Goal: Task Accomplishment & Management: Use online tool/utility

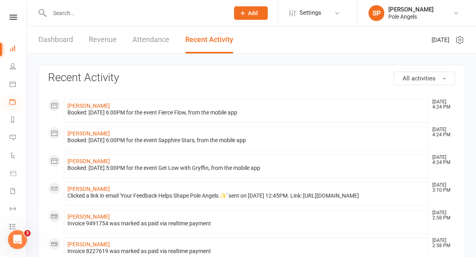
click at [14, 103] on icon at bounding box center [13, 102] width 6 height 6
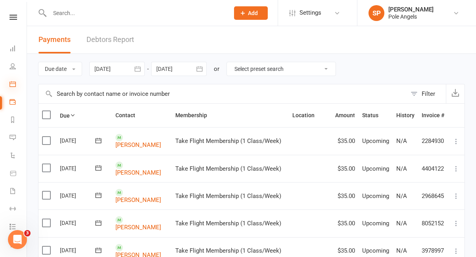
click at [15, 86] on icon at bounding box center [13, 84] width 6 height 6
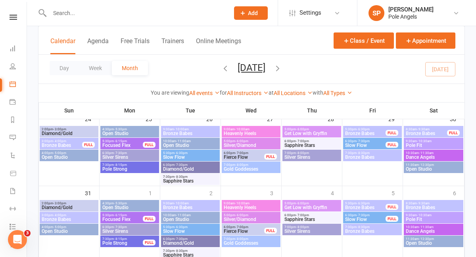
scroll to position [380, 0]
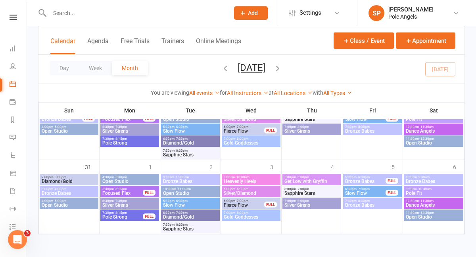
click at [282, 67] on icon "button" at bounding box center [277, 68] width 9 height 9
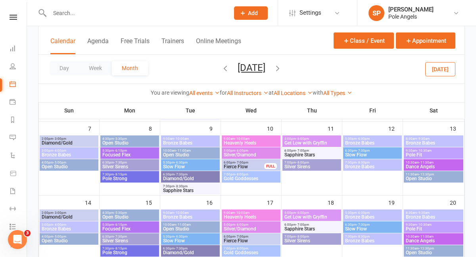
scroll to position [120, 0]
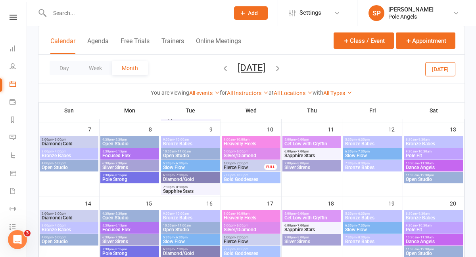
click at [238, 165] on span "Fierce Flow" at bounding box center [243, 167] width 41 height 5
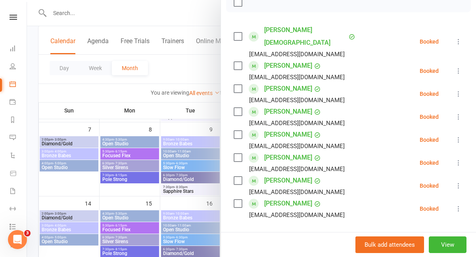
scroll to position [138, 0]
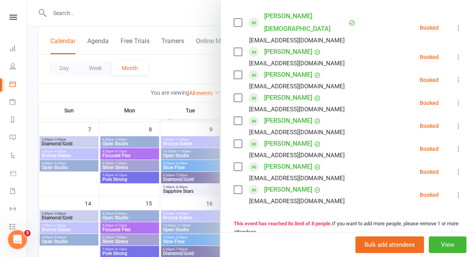
click at [288, 115] on link "[PERSON_NAME]" at bounding box center [288, 121] width 48 height 13
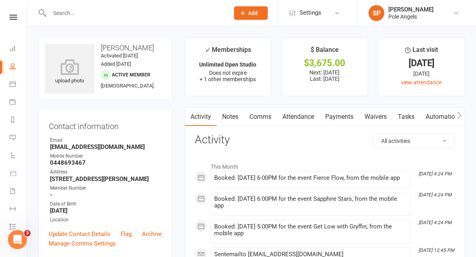
click at [343, 116] on link "Payments" at bounding box center [339, 117] width 39 height 18
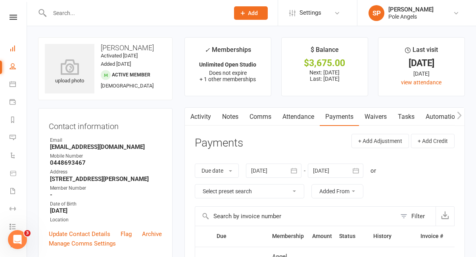
click at [17, 46] on link "Dashboard" at bounding box center [19, 49] width 18 height 18
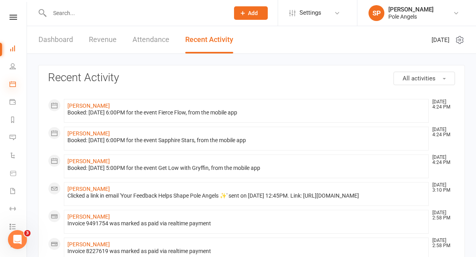
click at [14, 82] on icon at bounding box center [13, 84] width 6 height 6
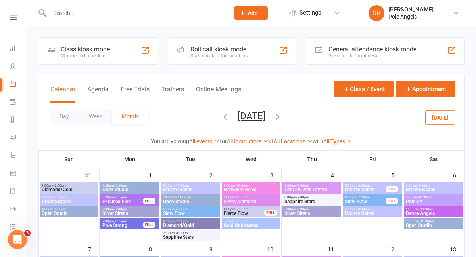
click at [221, 118] on icon "button" at bounding box center [225, 116] width 9 height 9
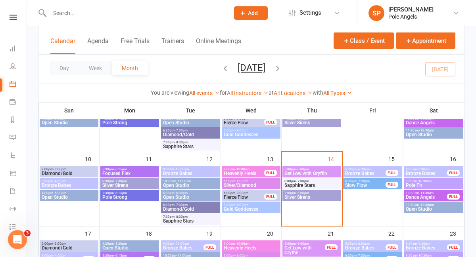
scroll to position [166, 0]
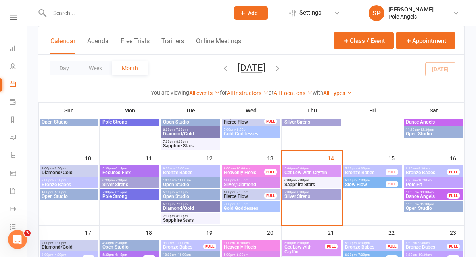
click at [307, 184] on span "Sapphire Stars" at bounding box center [312, 184] width 56 height 5
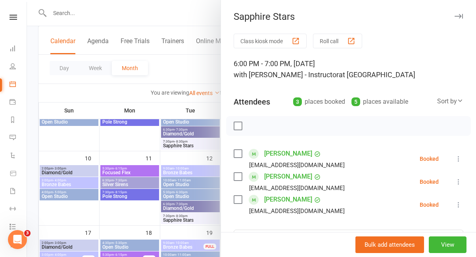
click at [199, 72] on div at bounding box center [251, 128] width 449 height 257
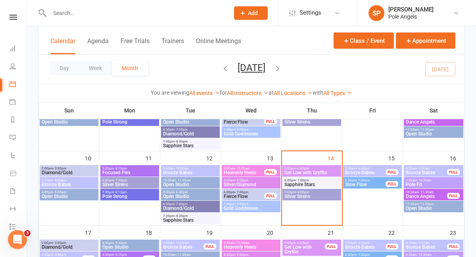
click at [304, 199] on span "Silver Sirens" at bounding box center [312, 196] width 56 height 5
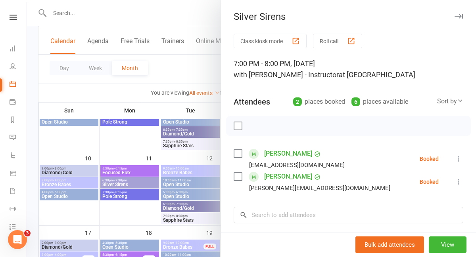
click at [178, 68] on div at bounding box center [251, 128] width 449 height 257
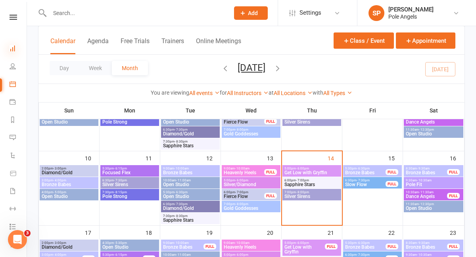
click at [12, 48] on icon at bounding box center [13, 48] width 6 height 6
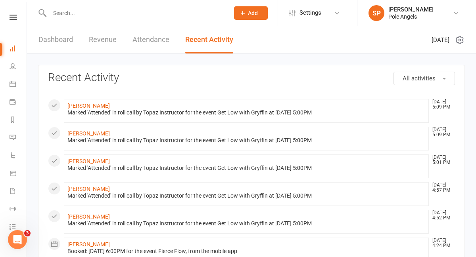
click at [59, 40] on link "Dashboard" at bounding box center [55, 39] width 35 height 27
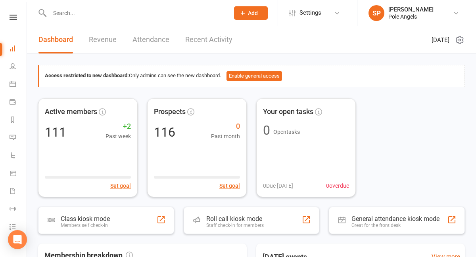
click at [193, 46] on link "Recent Activity" at bounding box center [208, 39] width 47 height 27
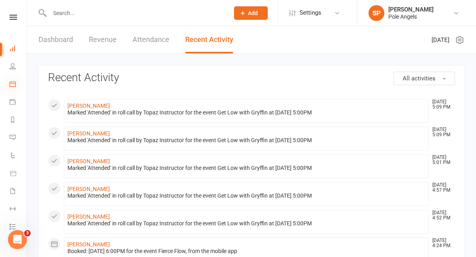
click at [12, 84] on icon at bounding box center [13, 84] width 6 height 6
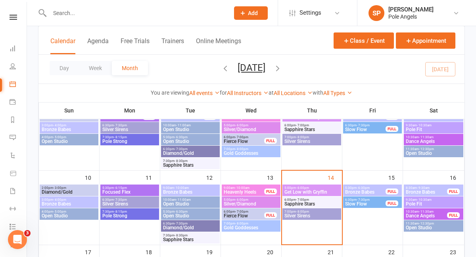
scroll to position [153, 0]
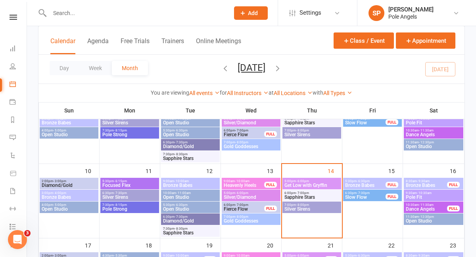
click at [326, 184] on span "Get Low with Gryffin" at bounding box center [312, 185] width 56 height 5
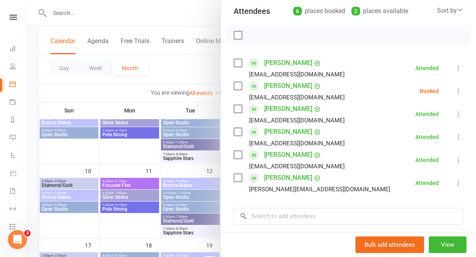
scroll to position [92, 0]
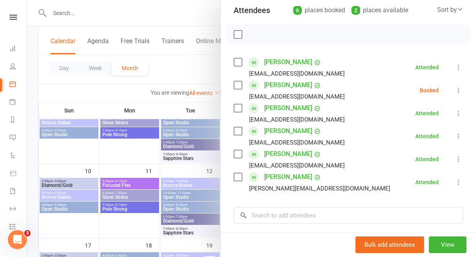
click at [291, 86] on link "Prue Gardner" at bounding box center [288, 85] width 48 height 13
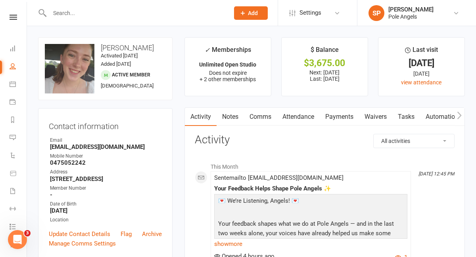
click at [340, 117] on link "Payments" at bounding box center [339, 117] width 39 height 18
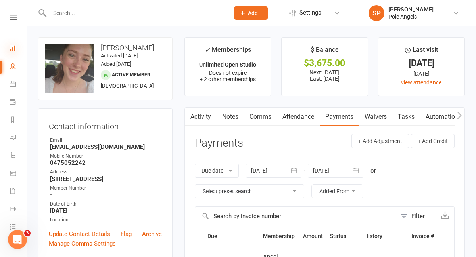
click at [15, 48] on icon at bounding box center [13, 48] width 6 height 6
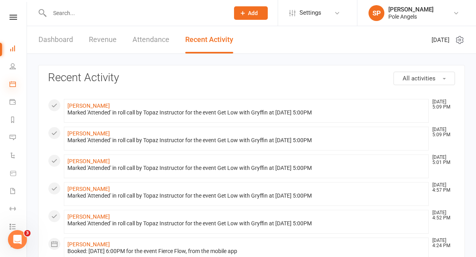
click at [14, 86] on icon at bounding box center [13, 84] width 6 height 6
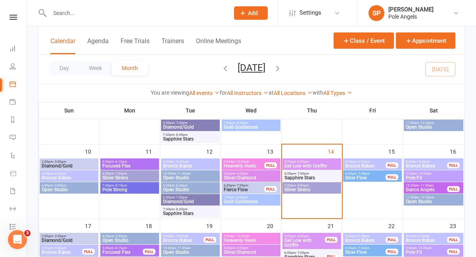
scroll to position [173, 0]
click at [321, 172] on span "6:00pm - 7:00pm" at bounding box center [312, 174] width 56 height 4
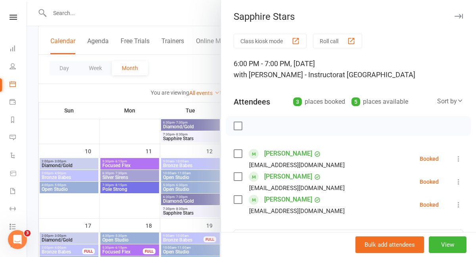
click at [187, 15] on div at bounding box center [251, 128] width 449 height 257
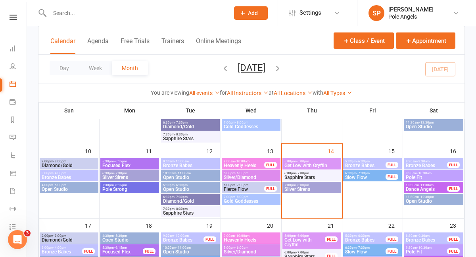
click at [71, 15] on input "text" at bounding box center [135, 13] width 176 height 11
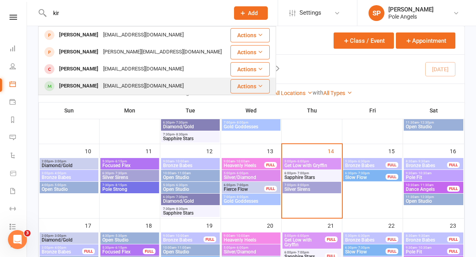
type input "kir"
click at [82, 84] on div "Kira-Lee Walker" at bounding box center [79, 87] width 44 height 12
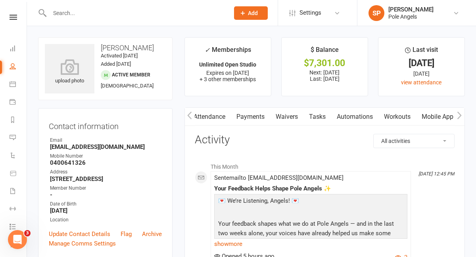
scroll to position [0, 102]
click at [386, 119] on link "Workouts" at bounding box center [385, 117] width 38 height 18
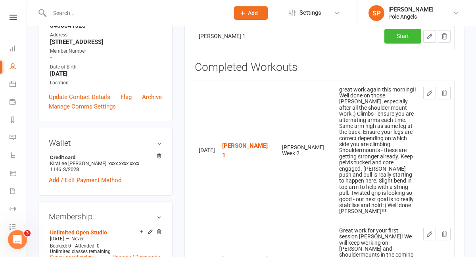
scroll to position [138, 0]
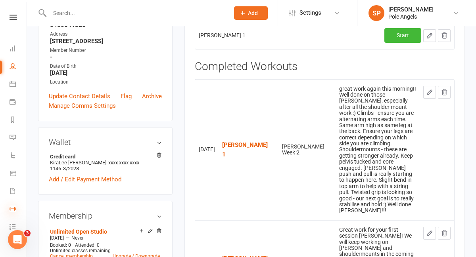
click at [12, 207] on icon at bounding box center [13, 209] width 6 height 6
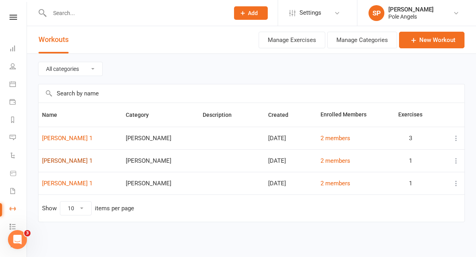
click at [56, 163] on link "Kira Block 1" at bounding box center [67, 160] width 50 height 7
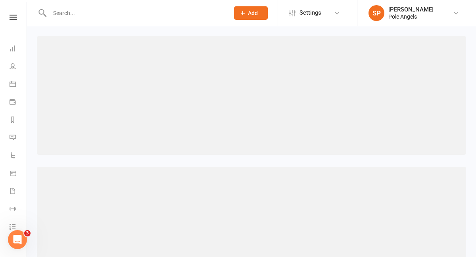
select select "463"
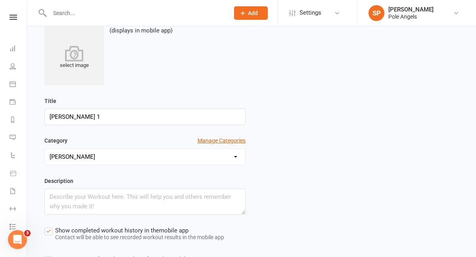
scroll to position [160, 0]
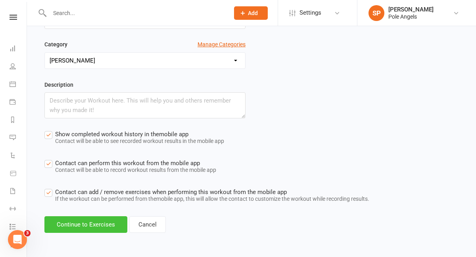
click at [113, 224] on button "Continue to Exercises" at bounding box center [85, 225] width 83 height 17
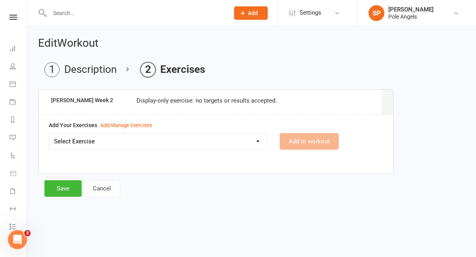
scroll to position [0, 0]
click at [128, 144] on select "Select Exercise Christina Week 1 Christina Week 2 Christina Week 3 Kira-Lee Wee…" at bounding box center [158, 142] width 218 height 16
select select "12206"
click at [63, 188] on button "Save" at bounding box center [62, 188] width 37 height 17
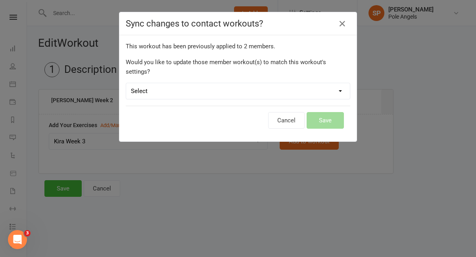
click at [289, 86] on select "Select Leave member workouts unchanged Sync workout + exercise settings to memb…" at bounding box center [238, 91] width 224 height 16
select select "no_change"
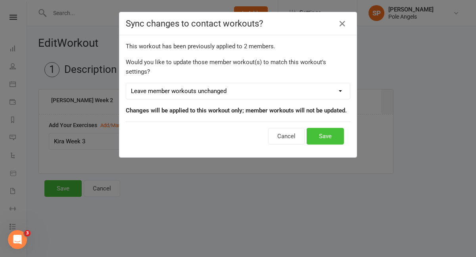
click at [327, 128] on button "Save" at bounding box center [325, 136] width 37 height 17
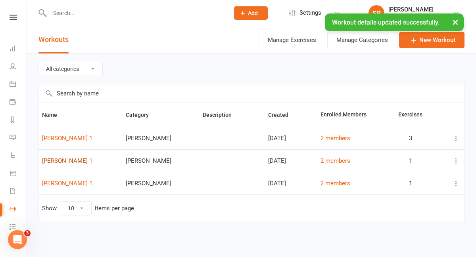
click at [53, 161] on link "Kira Block 1" at bounding box center [67, 160] width 50 height 7
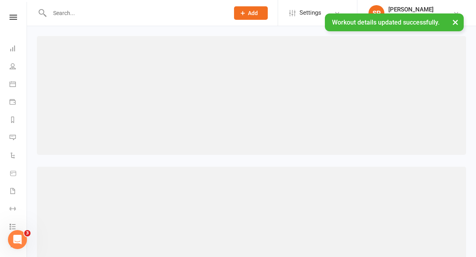
select select "463"
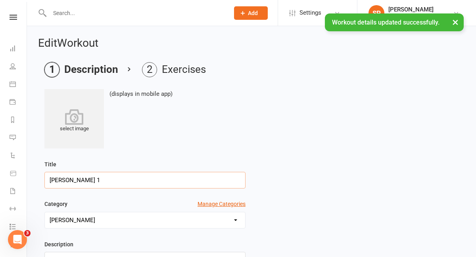
scroll to position [160, 0]
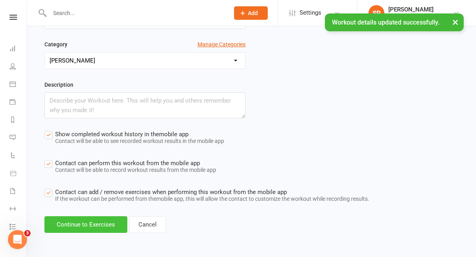
click at [117, 225] on button "Continue to Exercises" at bounding box center [85, 225] width 83 height 17
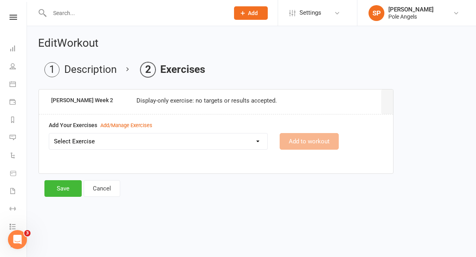
click at [81, 6] on div at bounding box center [131, 13] width 186 height 26
click at [65, 13] on input "text" at bounding box center [135, 13] width 176 height 11
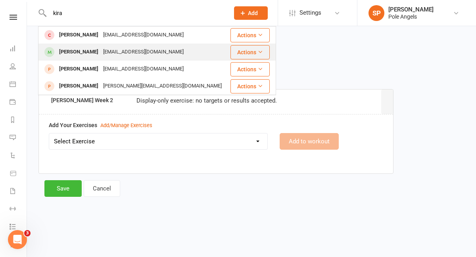
type input "kira"
click at [80, 56] on div "Kira-Lee Walker" at bounding box center [79, 52] width 44 height 12
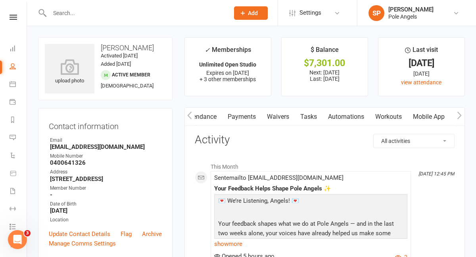
scroll to position [0, 101]
click at [390, 118] on link "Workouts" at bounding box center [385, 117] width 38 height 18
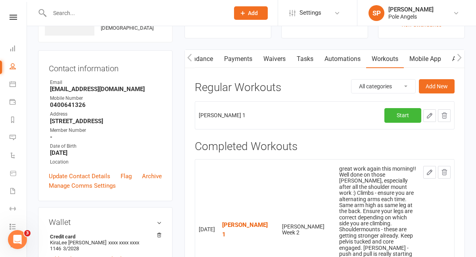
scroll to position [59, 0]
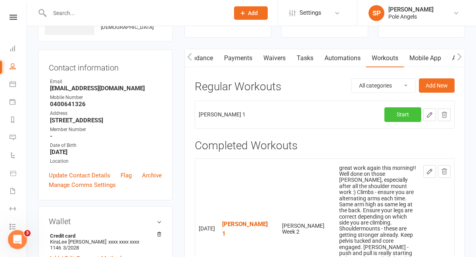
click at [414, 112] on link "Start" at bounding box center [402, 114] width 37 height 14
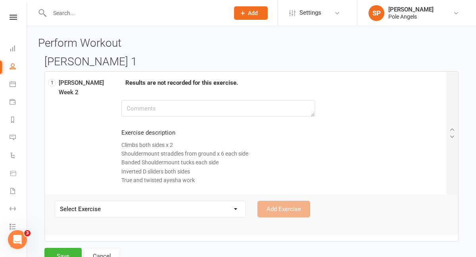
scroll to position [23, 0]
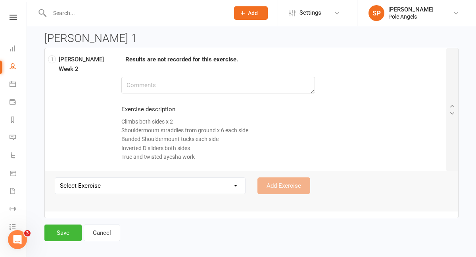
click at [230, 179] on select "Select Exercise Christina Week 1 Christina Week 2 Christina Week 3 Kira-Lee Wee…" at bounding box center [150, 186] width 190 height 16
select select "12206"
click at [278, 188] on button "Add Exercise" at bounding box center [283, 186] width 53 height 17
select select
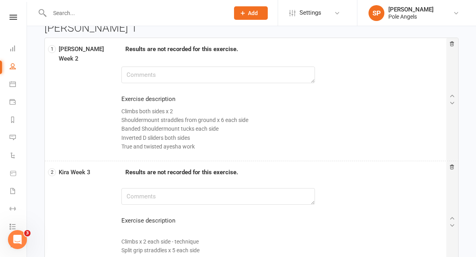
scroll to position [24, 0]
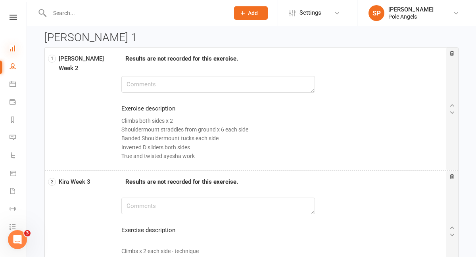
click at [13, 50] on icon at bounding box center [13, 48] width 6 height 6
